Goal: Information Seeking & Learning: Learn about a topic

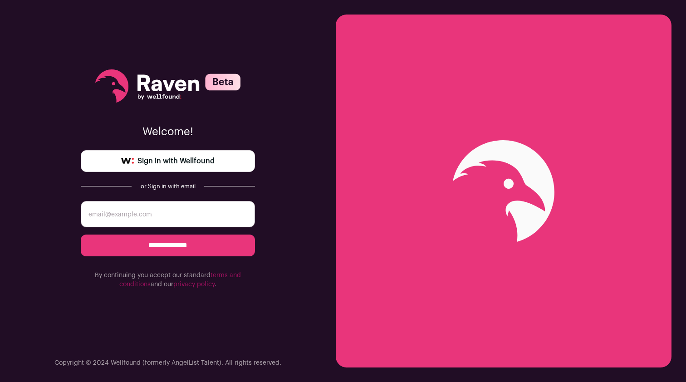
type input "[EMAIL_ADDRESS][DOMAIN_NAME]"
click at [168, 245] on input "**********" at bounding box center [168, 245] width 174 height 22
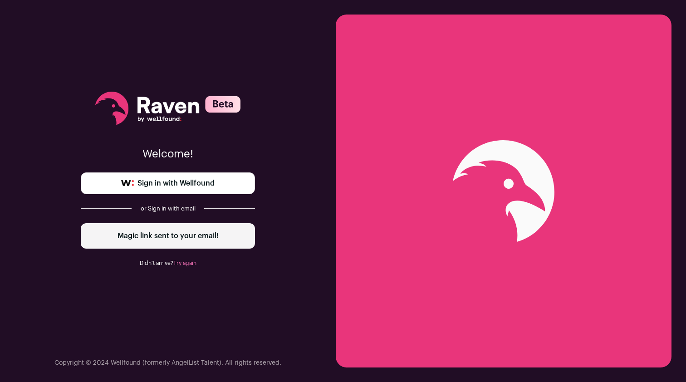
click at [156, 186] on span "Sign in with Wellfound" at bounding box center [175, 183] width 77 height 11
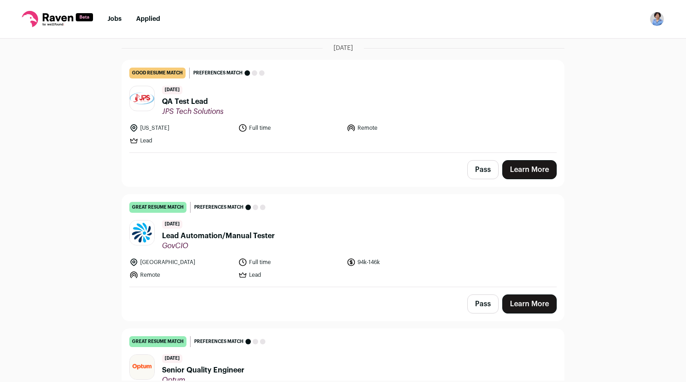
scroll to position [98, 0]
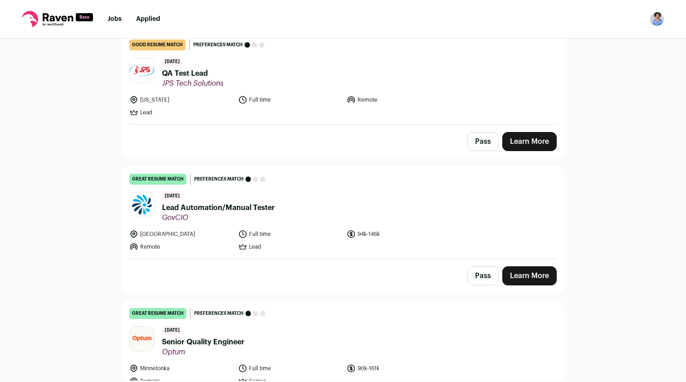
click at [100, 273] on div "Top job picks for you 8 results Hide jobs missing dealbreakers? September 15th,…" at bounding box center [343, 210] width 686 height 342
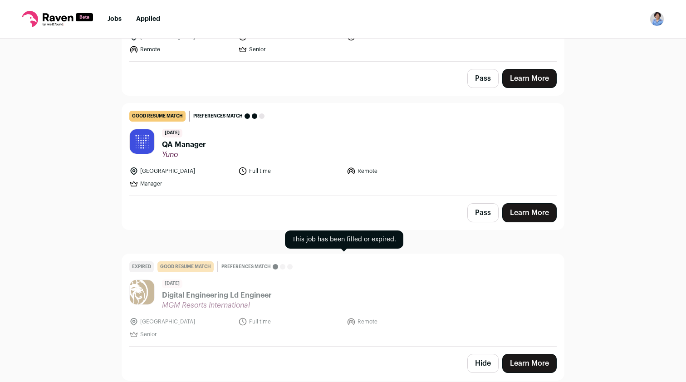
scroll to position [848, 0]
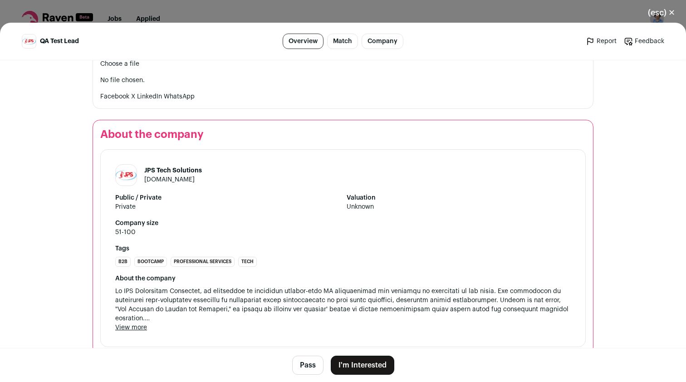
scroll to position [1224, 0]
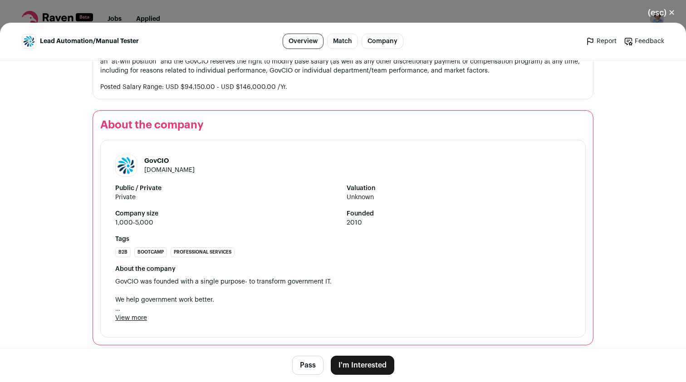
scroll to position [1452, 0]
click at [153, 168] on link "[DOMAIN_NAME]" at bounding box center [169, 171] width 50 height 6
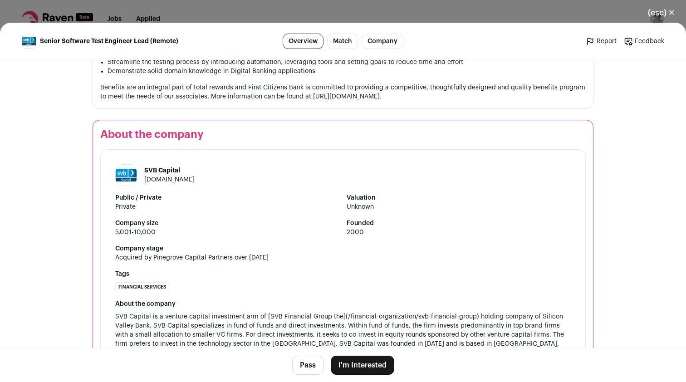
scroll to position [947, 0]
click at [156, 177] on link "[DOMAIN_NAME]" at bounding box center [169, 180] width 50 height 6
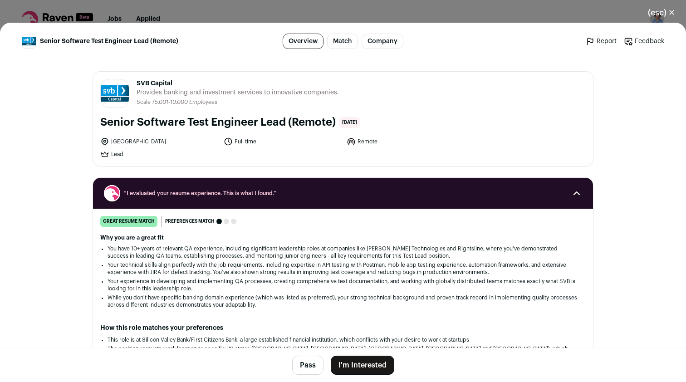
scroll to position [0, 0]
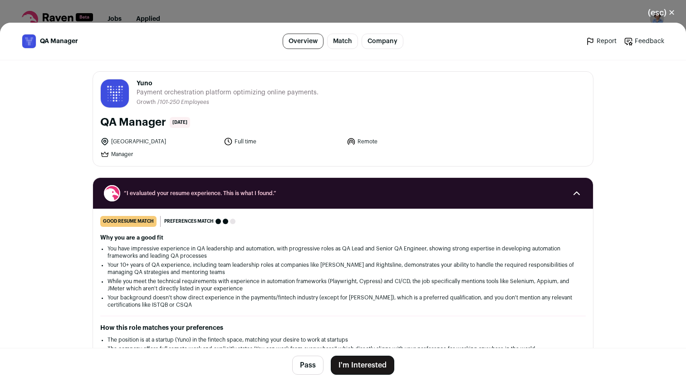
click at [383, 37] on link "Company" at bounding box center [382, 41] width 42 height 15
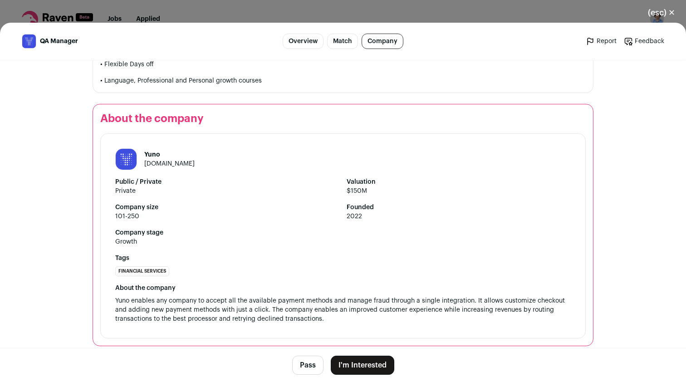
click at [153, 161] on link "y.uno" at bounding box center [169, 164] width 50 height 6
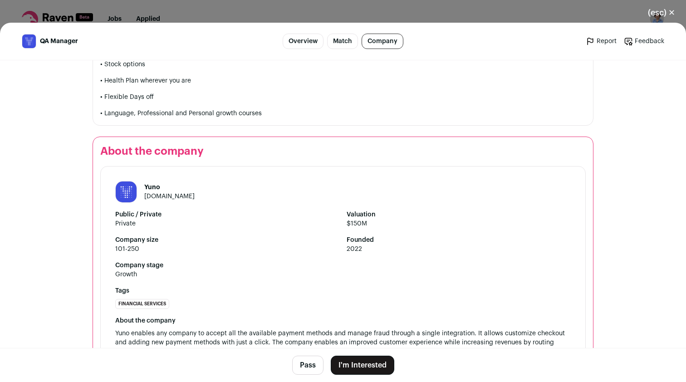
click at [311, 39] on link "Overview" at bounding box center [303, 41] width 41 height 15
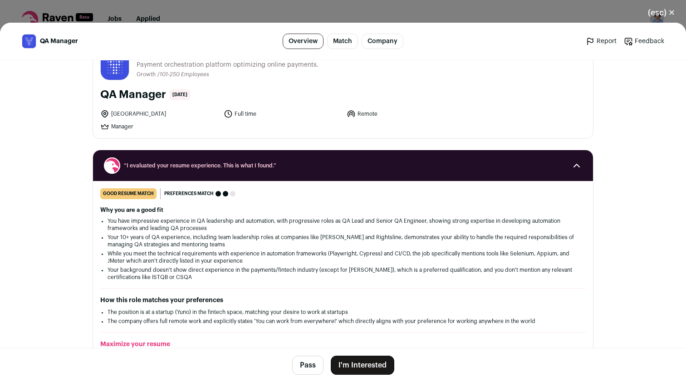
scroll to position [5, 0]
